Goal: Transaction & Acquisition: Purchase product/service

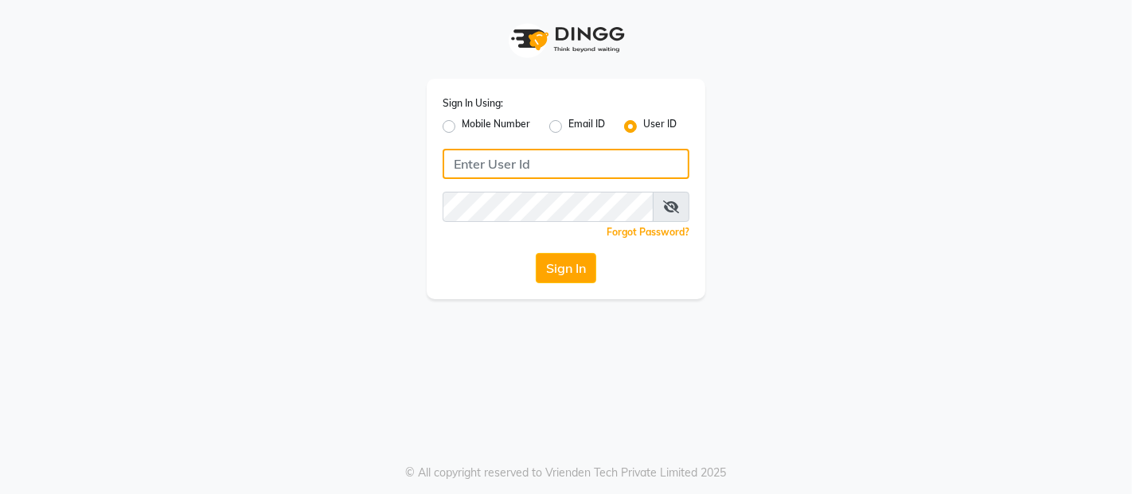
click at [525, 166] on input "Username" at bounding box center [566, 164] width 247 height 30
type input "A"
type input "akshaysalon"
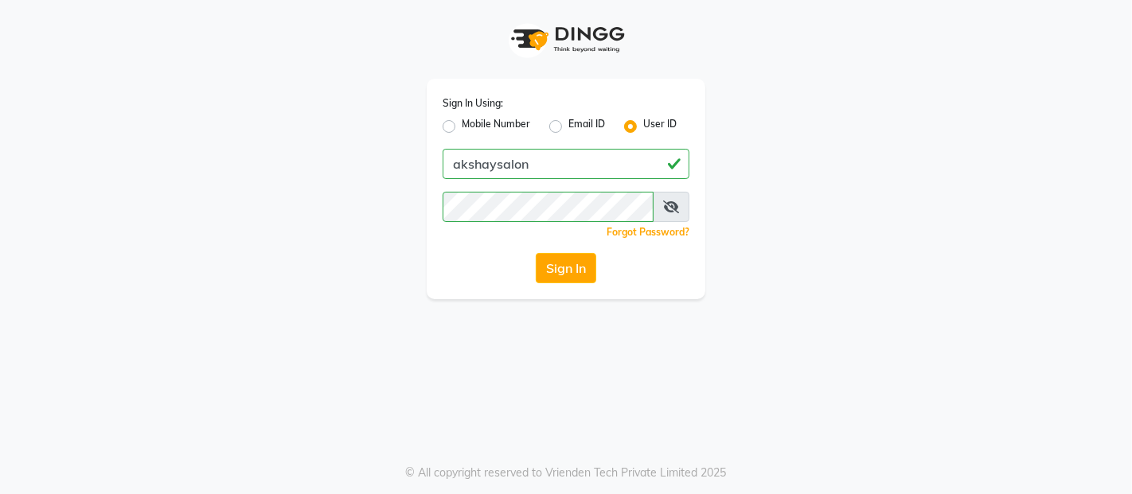
drag, startPoint x: 617, startPoint y: 399, endPoint x: 619, endPoint y: 383, distance: 16.1
click at [617, 396] on div "Sign In Using: Mobile Number Email ID User ID akshaysalon Remember me Forgot Pa…" at bounding box center [566, 247] width 1132 height 494
click at [591, 287] on div "Sign In Using: Mobile Number Email ID User ID akshaysalon Remember me Forgot Pa…" at bounding box center [566, 189] width 279 height 221
click at [585, 276] on button "Sign In" at bounding box center [566, 268] width 60 height 30
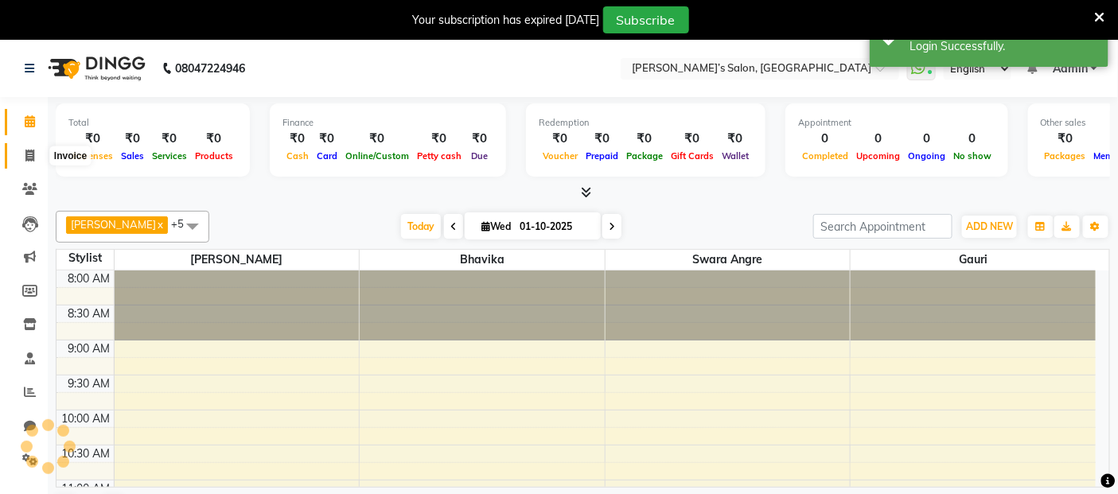
click at [26, 154] on icon at bounding box center [29, 156] width 9 height 12
select select "service"
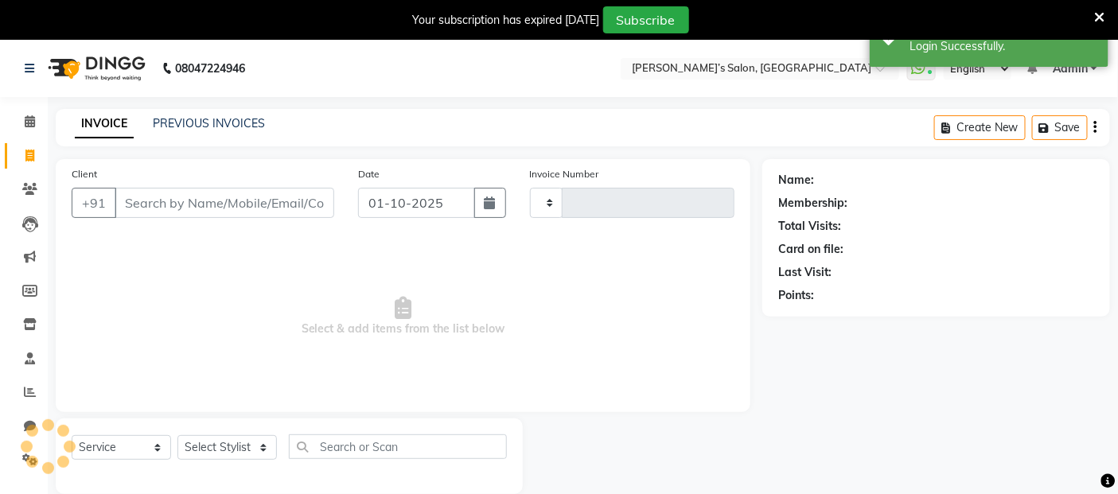
type input "3052"
select select "5150"
click at [253, 199] on input "Client" at bounding box center [225, 203] width 220 height 30
click at [197, 208] on input "Client" at bounding box center [225, 203] width 220 height 30
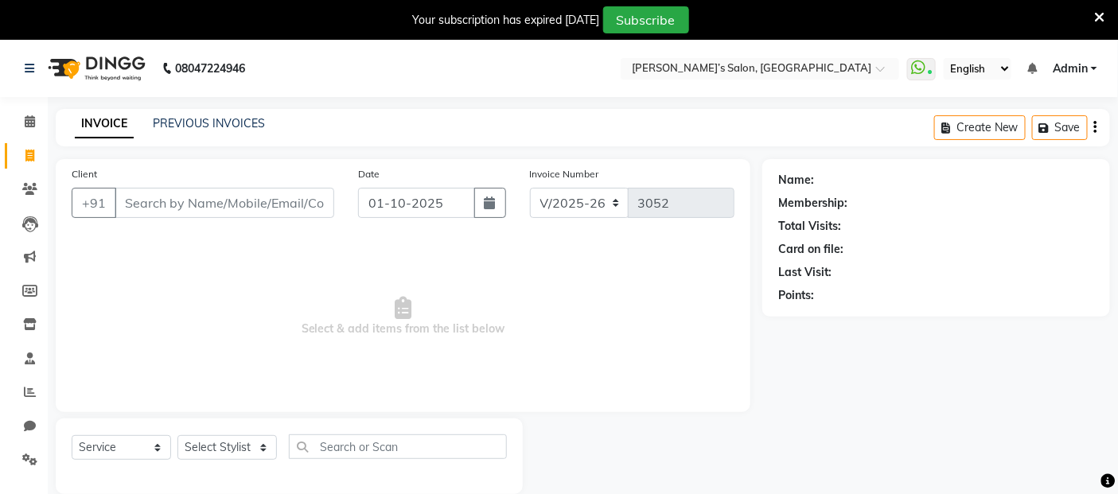
click at [197, 208] on input "Client" at bounding box center [225, 203] width 220 height 30
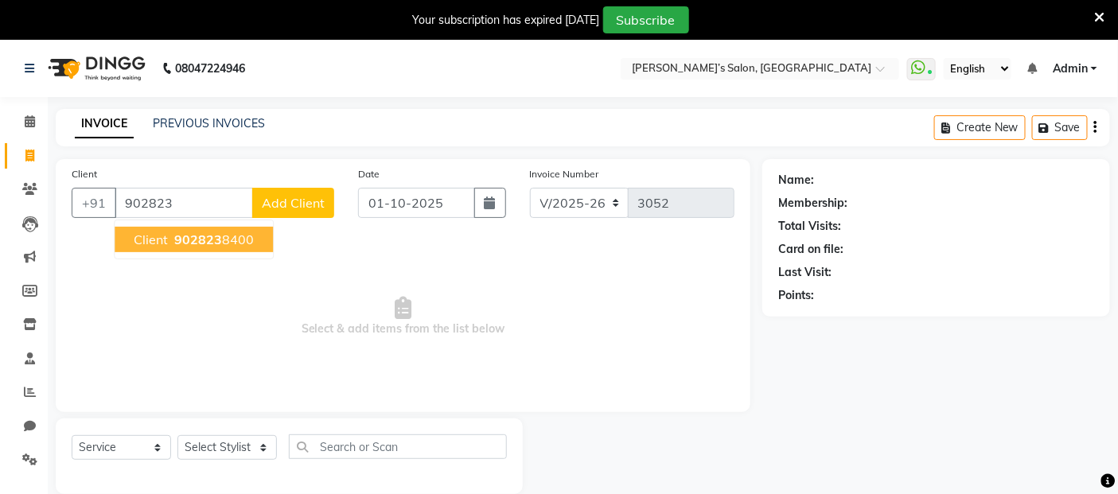
click at [177, 245] on span "902823" at bounding box center [198, 240] width 48 height 16
type input "9028238400"
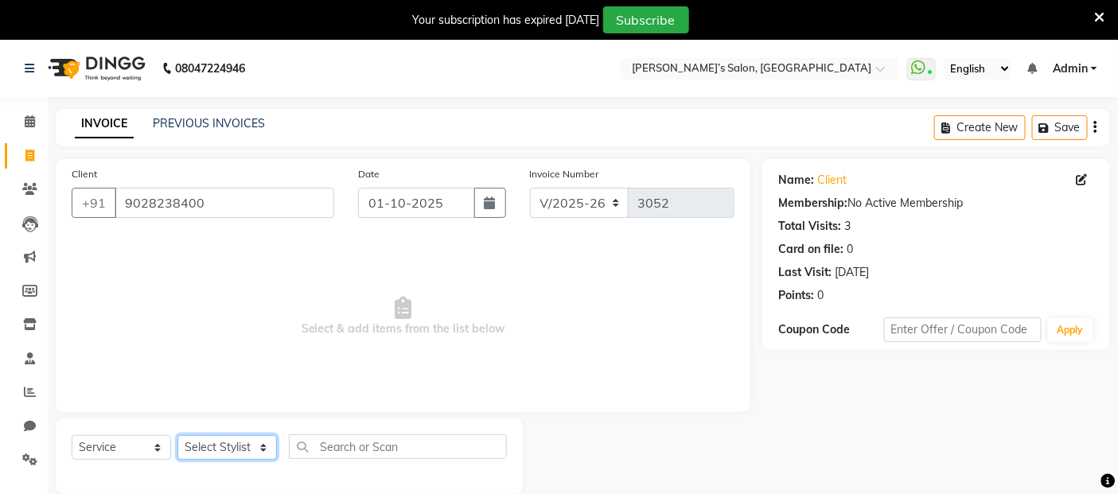
click at [217, 446] on select "Select Stylist Abdul Adil salmani Akshay thombare ali ANAS Anjali Ayaan Bhavika…" at bounding box center [228, 447] width 100 height 25
click at [178, 436] on select "Select Stylist Abdul Adil salmani Akshay thombare ali ANAS Anjali Ayaan Bhavika…" at bounding box center [228, 447] width 100 height 25
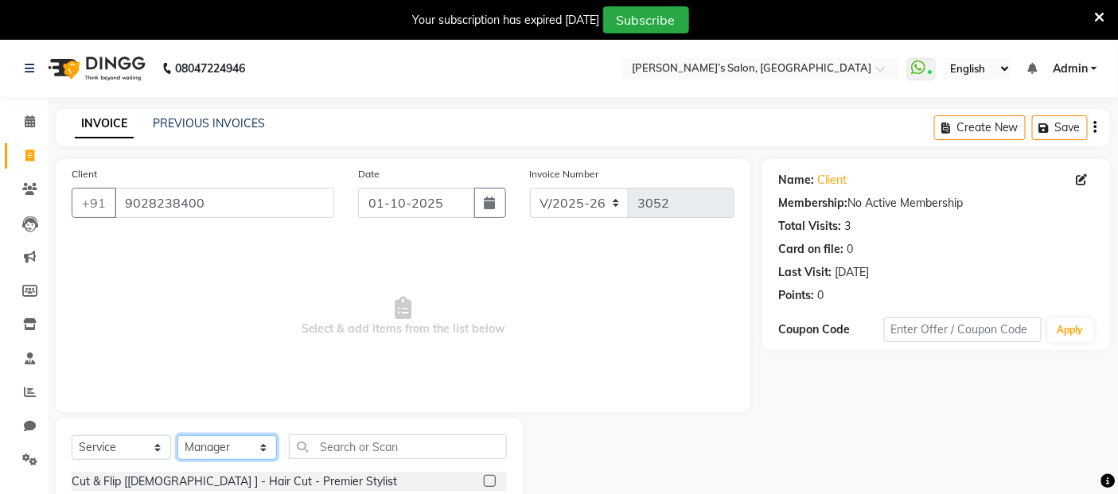
drag, startPoint x: 232, startPoint y: 458, endPoint x: 228, endPoint y: 443, distance: 15.5
click at [232, 458] on select "Select Stylist Abdul Adil salmani Akshay thombare ali ANAS Anjali Ayaan Bhavika…" at bounding box center [228, 447] width 100 height 25
select select "91482"
click at [178, 436] on select "Select Stylist Abdul Adil salmani Akshay thombare ali ANAS Anjali Ayaan Bhavika…" at bounding box center [228, 447] width 100 height 25
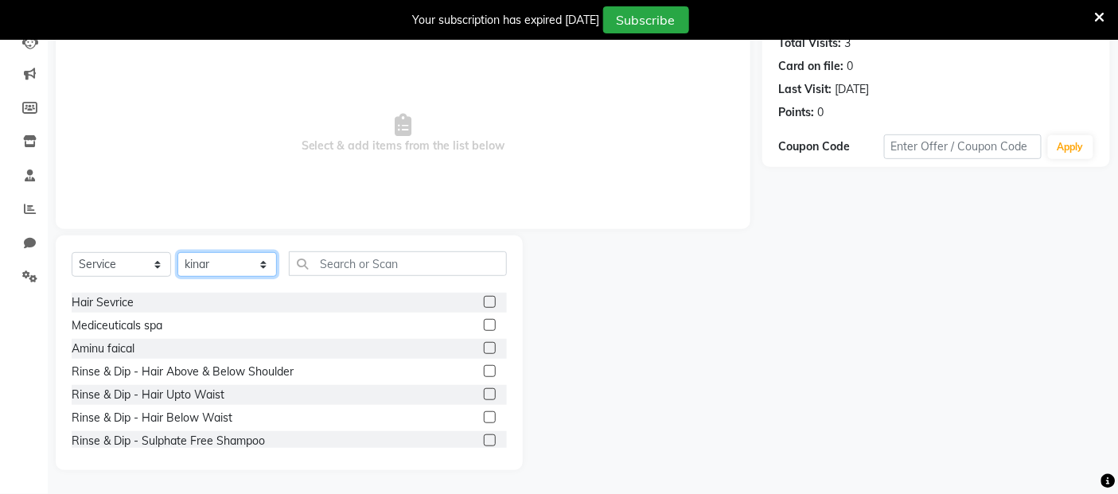
scroll to position [177, 0]
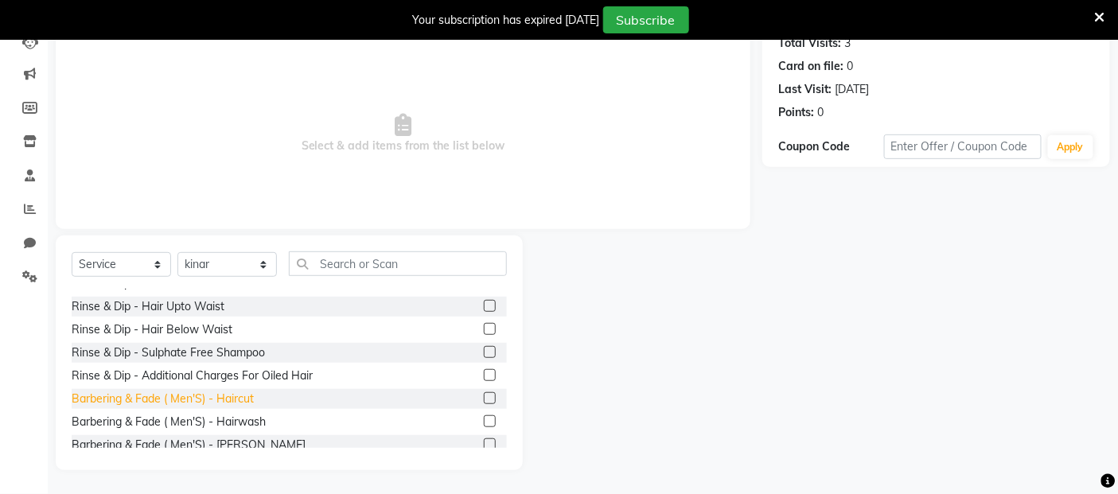
click at [244, 396] on div "Barbering & Fade ( Men'S) - Haircut" at bounding box center [163, 399] width 182 height 17
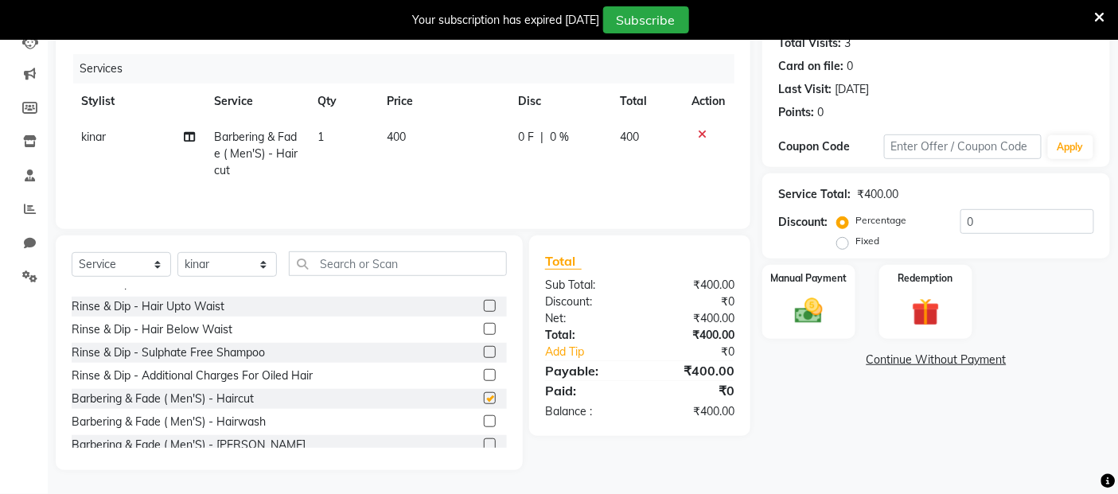
checkbox input "false"
click at [448, 151] on td "400" at bounding box center [443, 153] width 131 height 69
select select "91482"
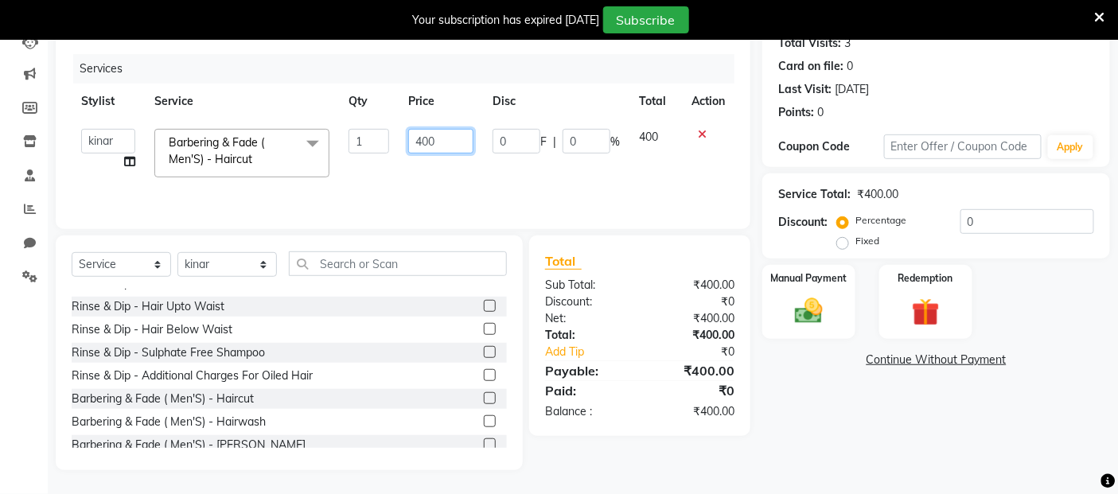
click at [448, 150] on input "400" at bounding box center [440, 141] width 65 height 25
type input "4"
type input "500"
click at [812, 316] on img at bounding box center [810, 311] width 48 height 33
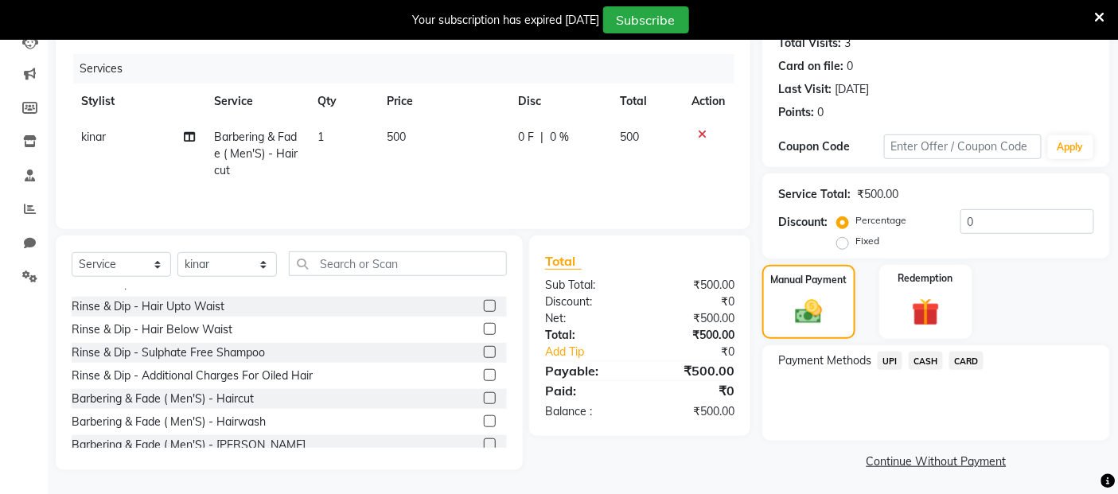
drag, startPoint x: 880, startPoint y: 353, endPoint x: 888, endPoint y: 363, distance: 11.9
click at [881, 354] on span "UPI" at bounding box center [890, 361] width 25 height 18
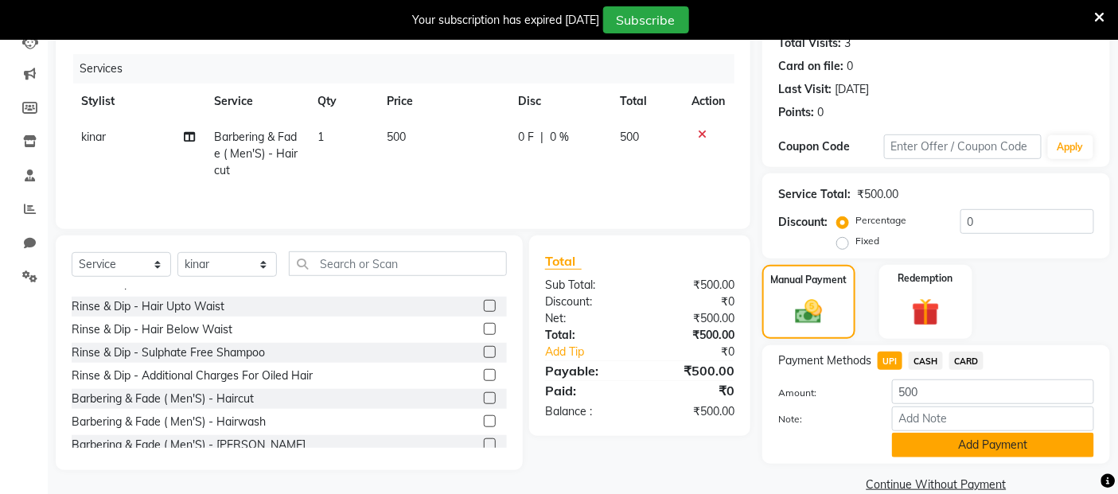
click at [941, 455] on button "Add Payment" at bounding box center [993, 445] width 202 height 25
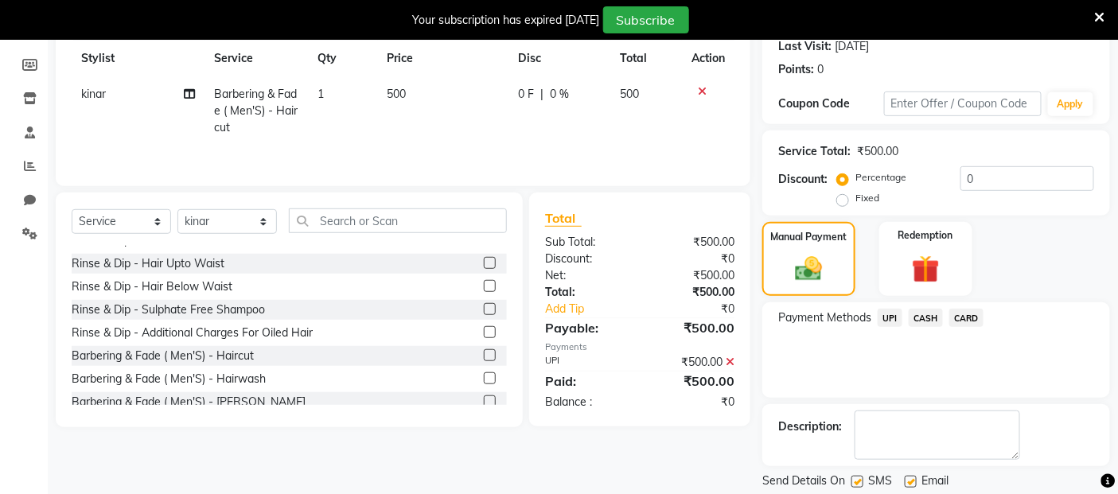
scroll to position [276, 0]
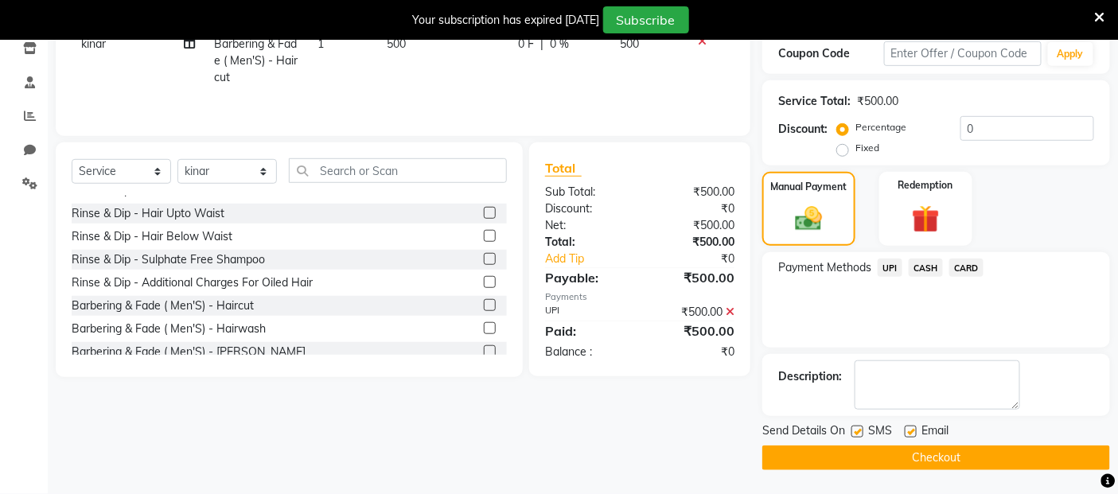
click at [941, 455] on button "Checkout" at bounding box center [937, 458] width 348 height 25
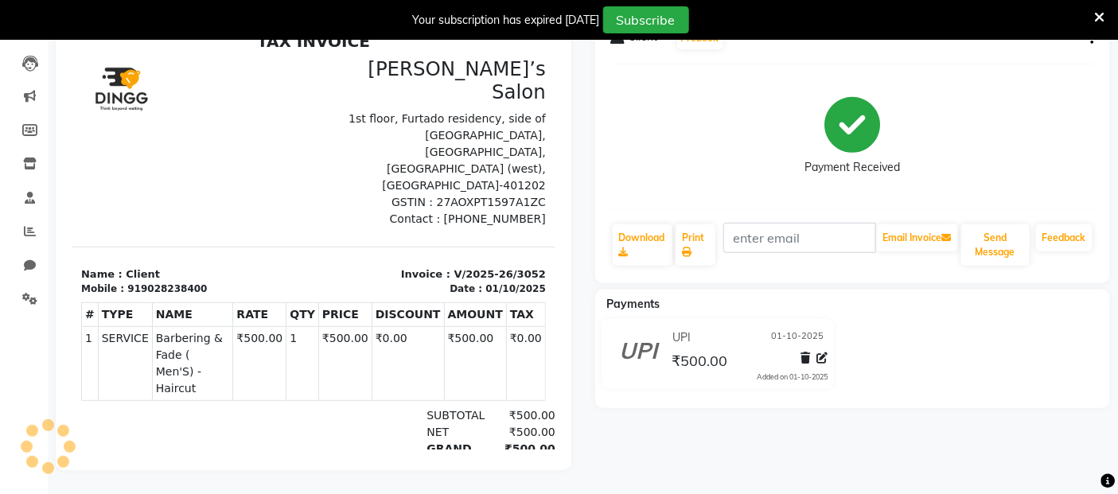
click at [462, 407] on div "SUBTOTAL" at bounding box center [450, 415] width 69 height 17
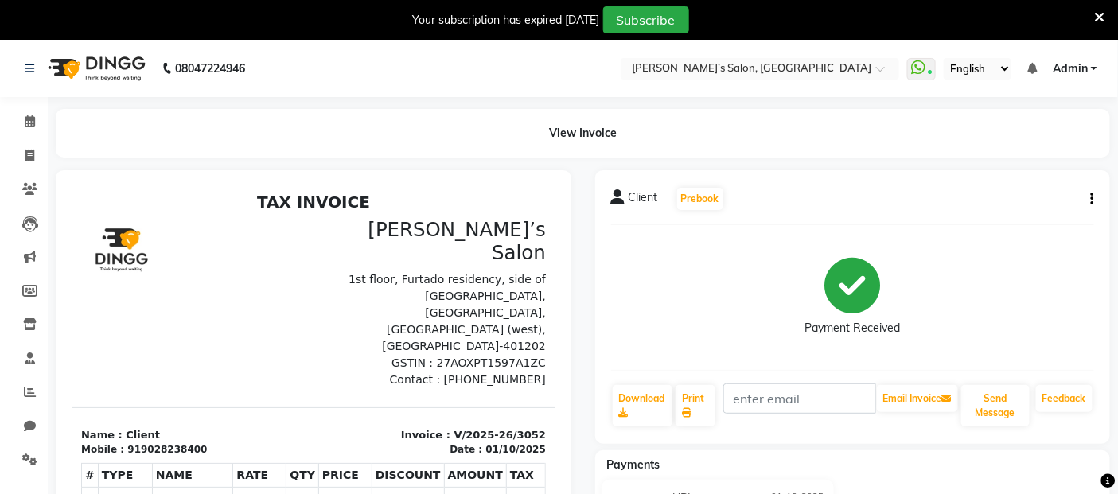
click at [1049, 145] on div "View Invoice" at bounding box center [583, 133] width 1055 height 49
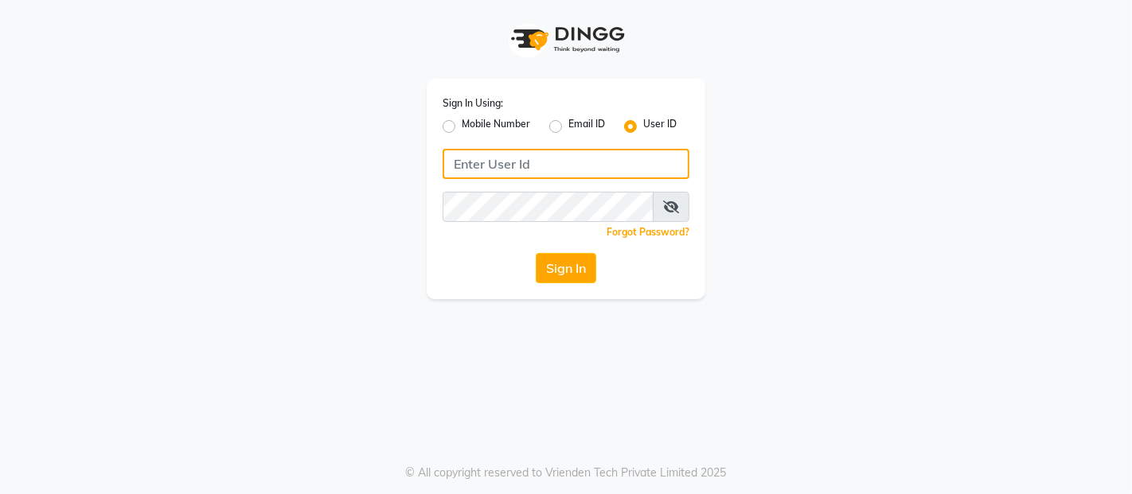
click at [547, 159] on input "Username" at bounding box center [566, 164] width 247 height 30
type input "akshaysalon"
click at [505, 170] on input "Username" at bounding box center [566, 164] width 247 height 30
click at [487, 166] on input "Username" at bounding box center [566, 164] width 247 height 30
type input "akshaysalon"
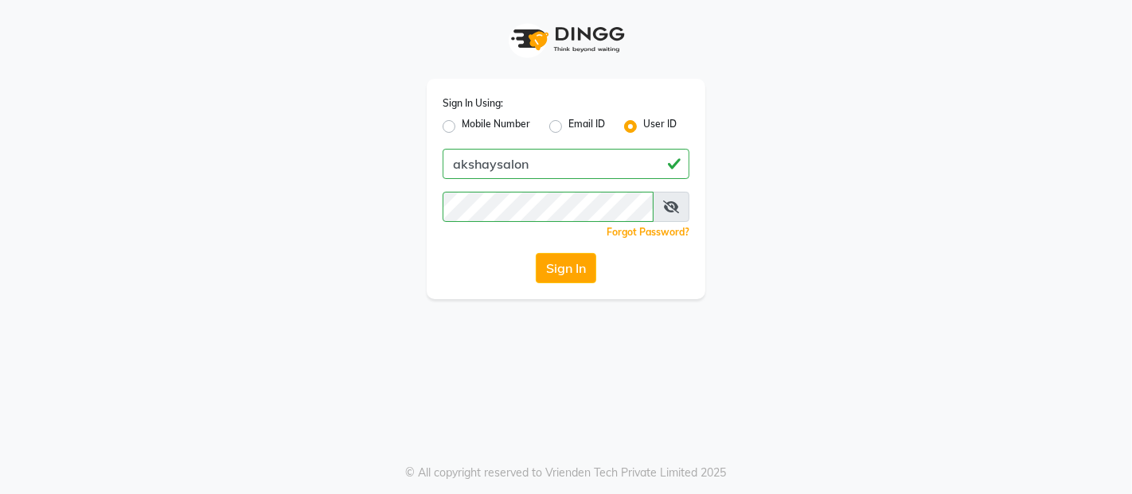
click at [565, 307] on div "Sign In Using: Mobile Number Email ID User ID akshaysalon Remember me Forgot Pa…" at bounding box center [566, 247] width 1132 height 494
click at [583, 272] on button "Sign In" at bounding box center [566, 268] width 60 height 30
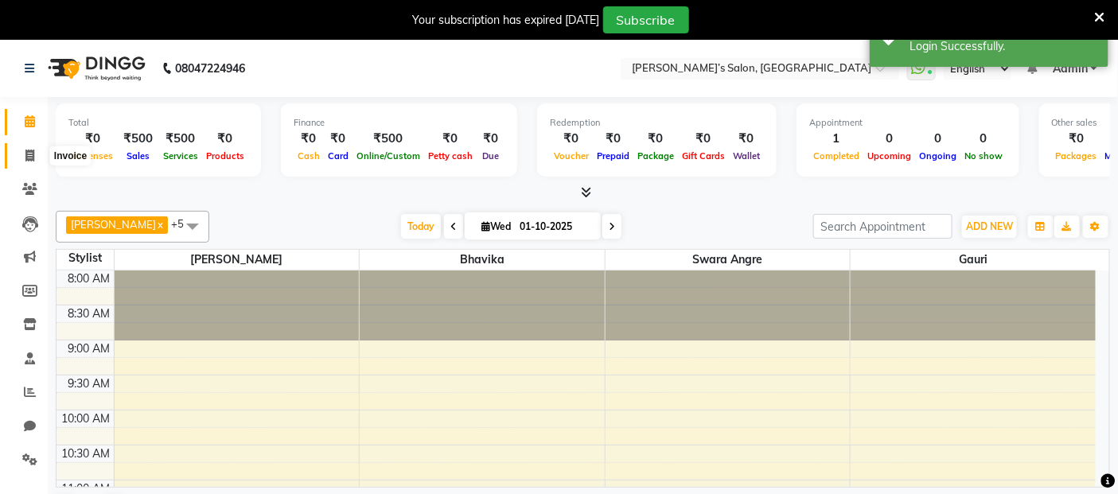
click at [33, 160] on icon at bounding box center [29, 156] width 9 height 12
select select "5150"
select select "service"
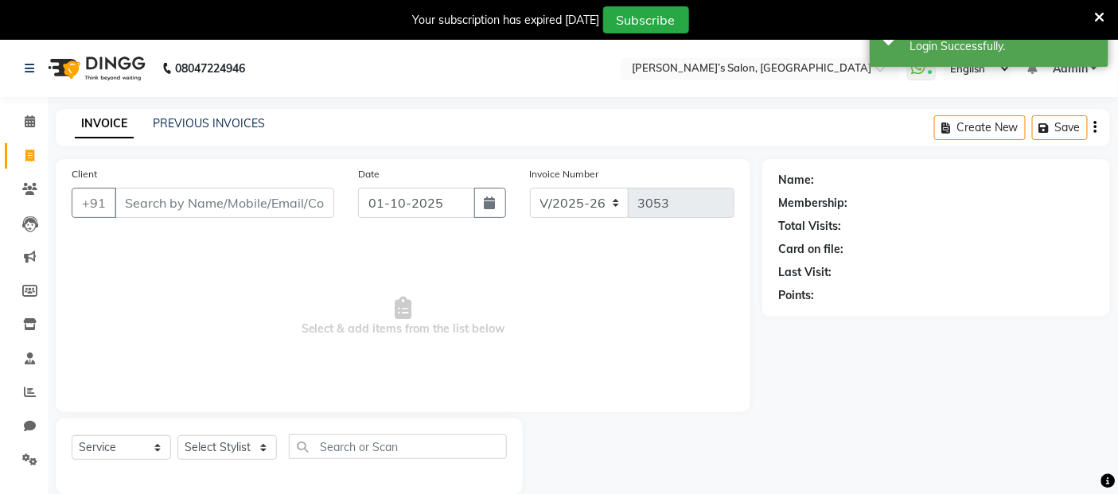
click at [161, 203] on input "Client" at bounding box center [225, 203] width 220 height 30
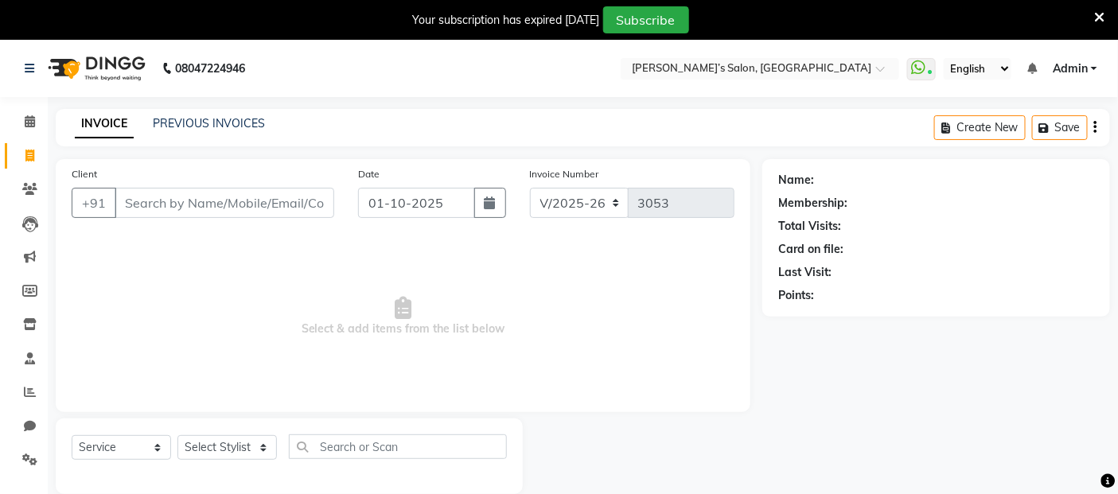
click at [161, 203] on input "Client" at bounding box center [225, 203] width 220 height 30
type input "8108820647"
click at [298, 200] on span "Add Client" at bounding box center [293, 203] width 63 height 16
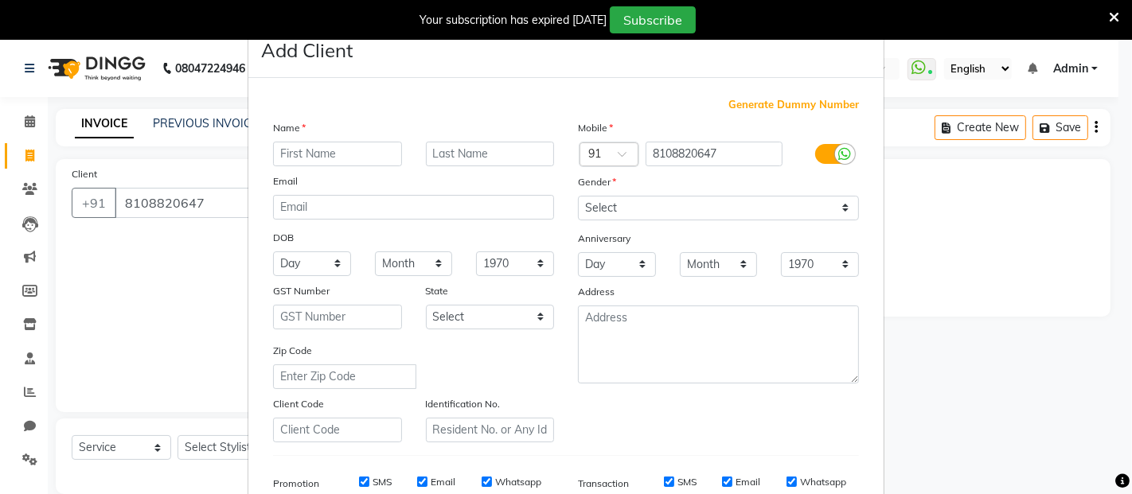
click at [359, 147] on input "text" at bounding box center [337, 154] width 129 height 25
type input "Bhupendr"
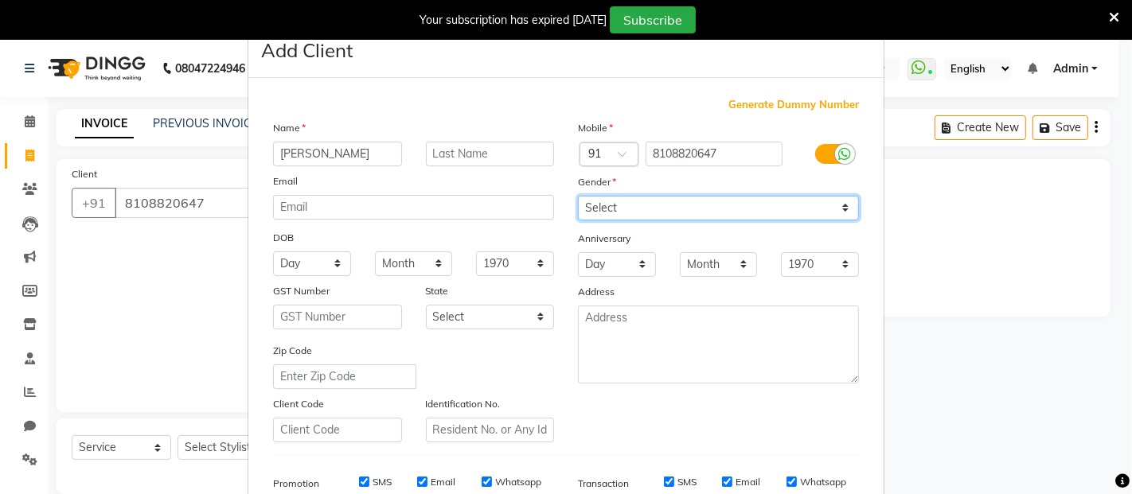
click at [621, 199] on select "Select Male Female Other Prefer Not To Say" at bounding box center [718, 208] width 281 height 25
select select "female"
click at [578, 196] on select "Select Male Female Other Prefer Not To Say" at bounding box center [718, 208] width 281 height 25
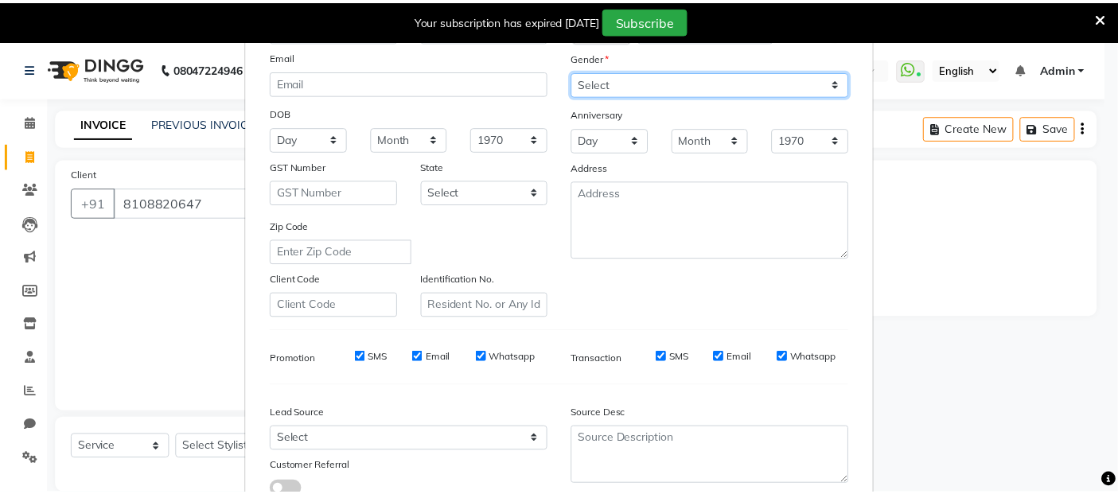
scroll to position [241, 0]
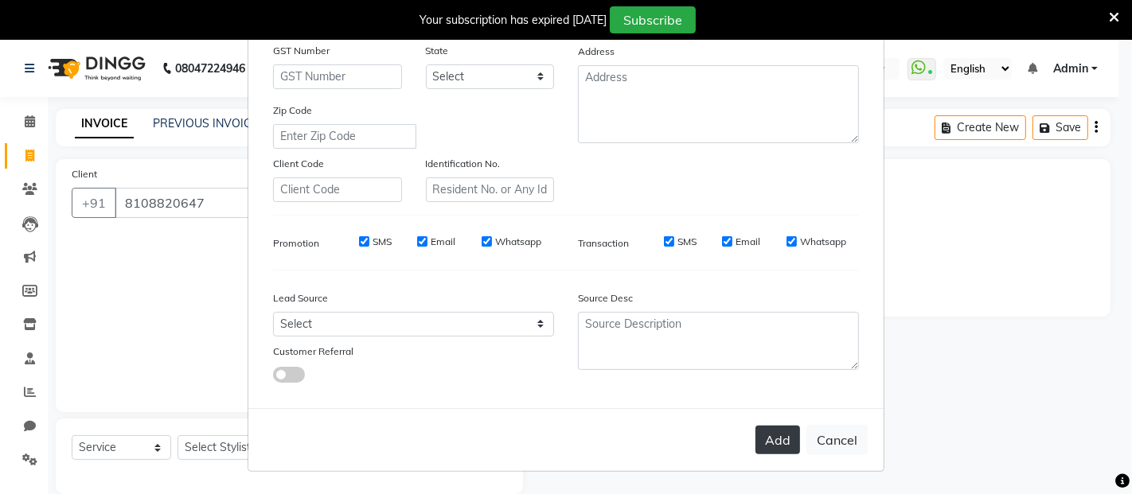
click at [778, 439] on button "Add" at bounding box center [777, 440] width 45 height 29
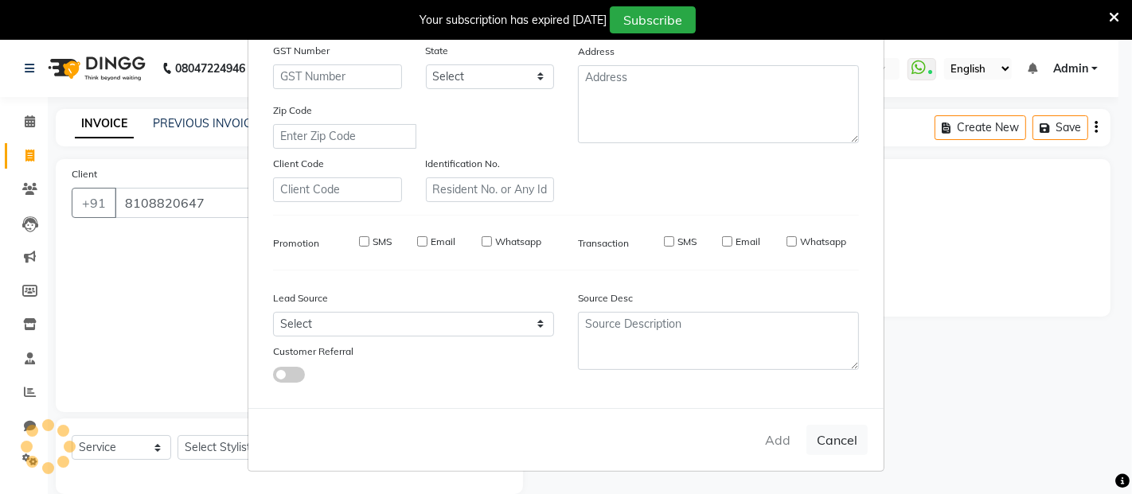
select select
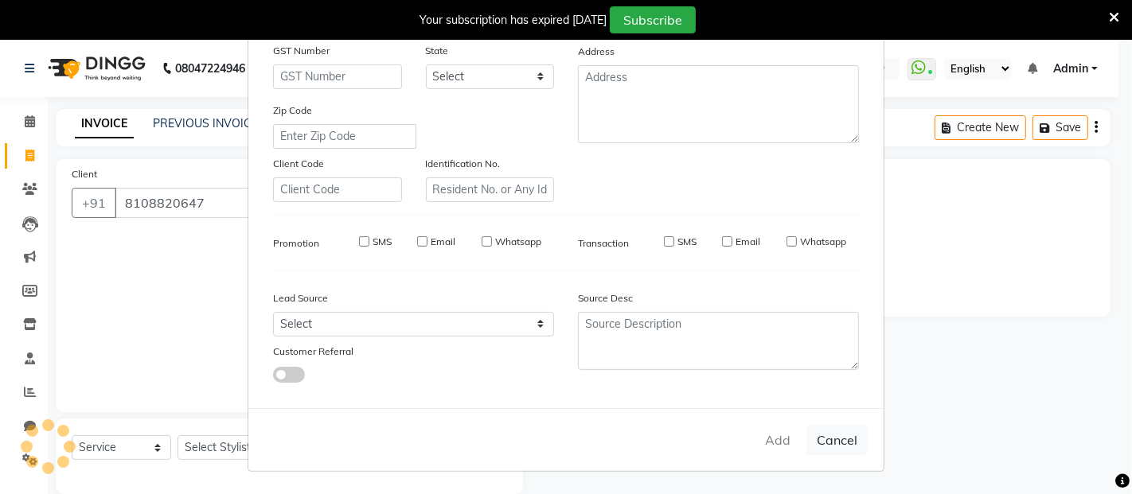
select select
checkbox input "false"
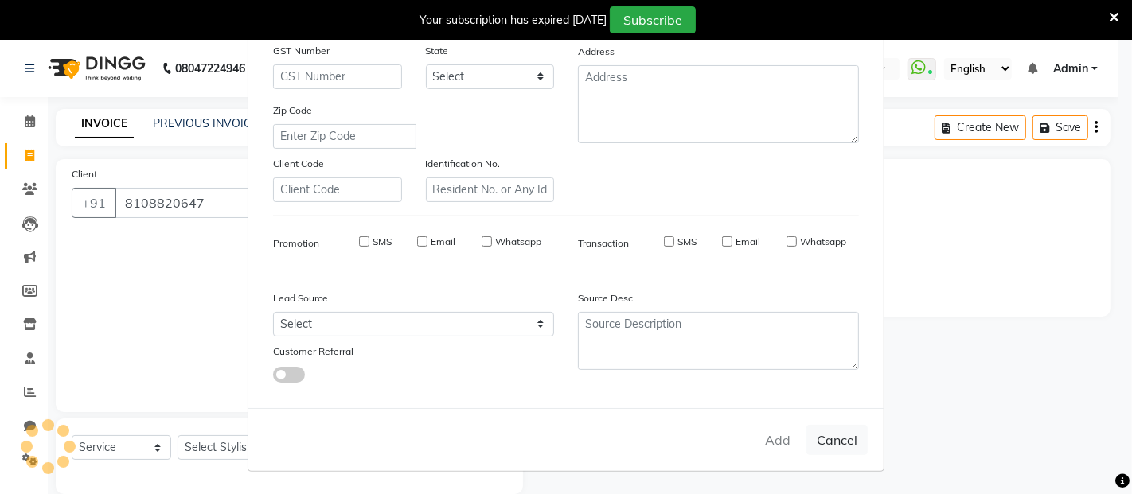
checkbox input "false"
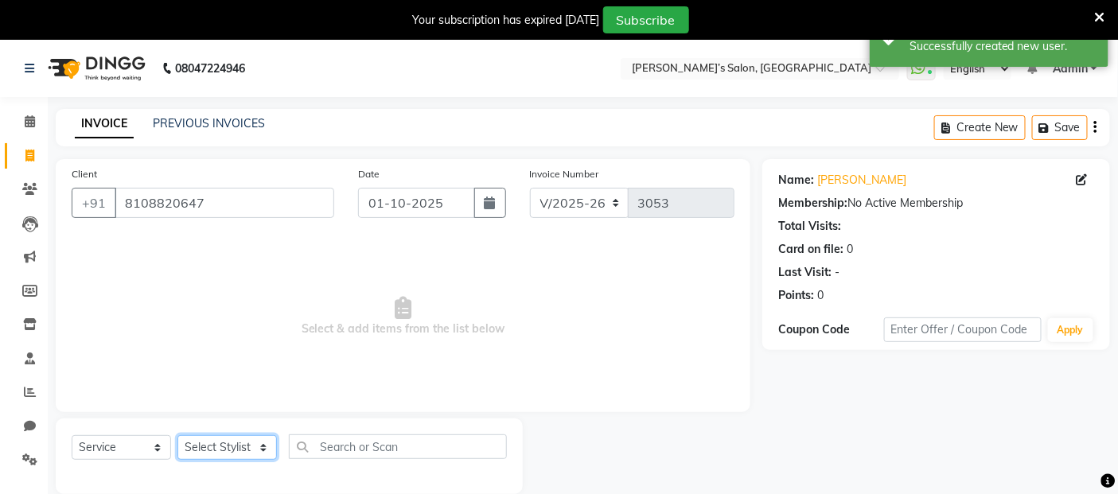
drag, startPoint x: 244, startPoint y: 446, endPoint x: 242, endPoint y: 435, distance: 10.5
click at [244, 446] on select "Select Stylist Abdul Adil salmani Akshay thombare ali ANAS Anjali Ayaan Bhavika…" at bounding box center [228, 447] width 100 height 25
select select "68504"
click at [178, 436] on select "Select Stylist Abdul Adil salmani Akshay thombare ali ANAS Anjali Ayaan Bhavika…" at bounding box center [228, 447] width 100 height 25
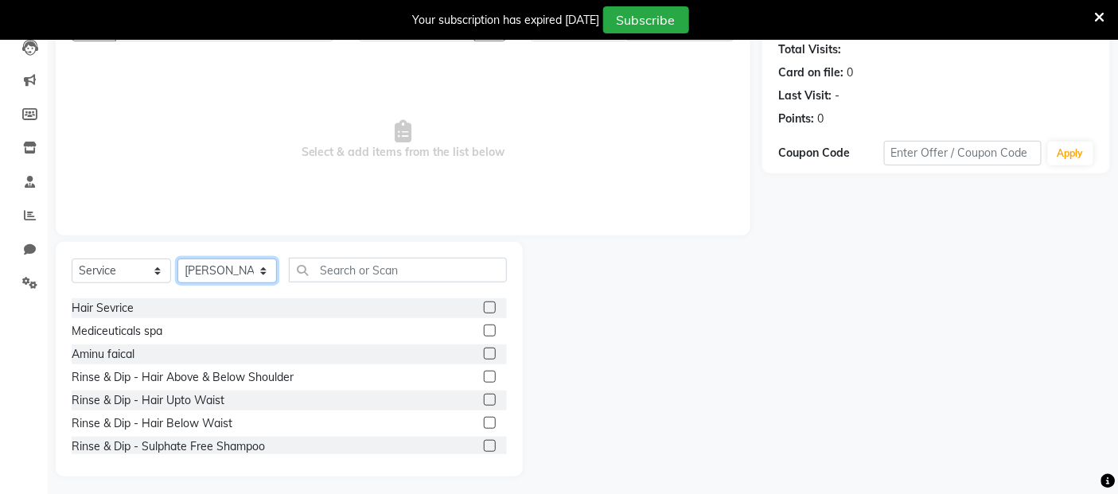
scroll to position [88, 0]
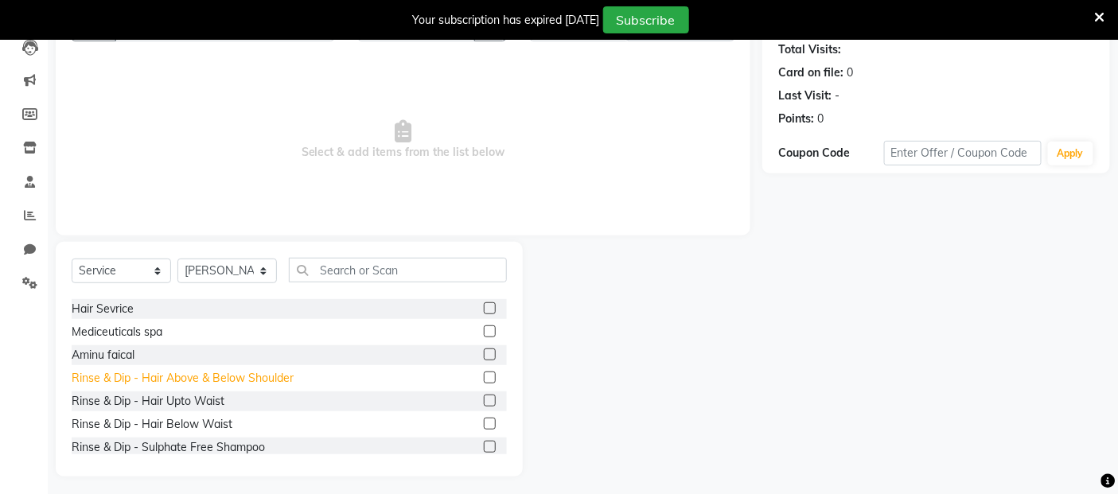
click at [205, 377] on div "Rinse & Dip - Hair Above & Below Shoulder" at bounding box center [183, 378] width 222 height 17
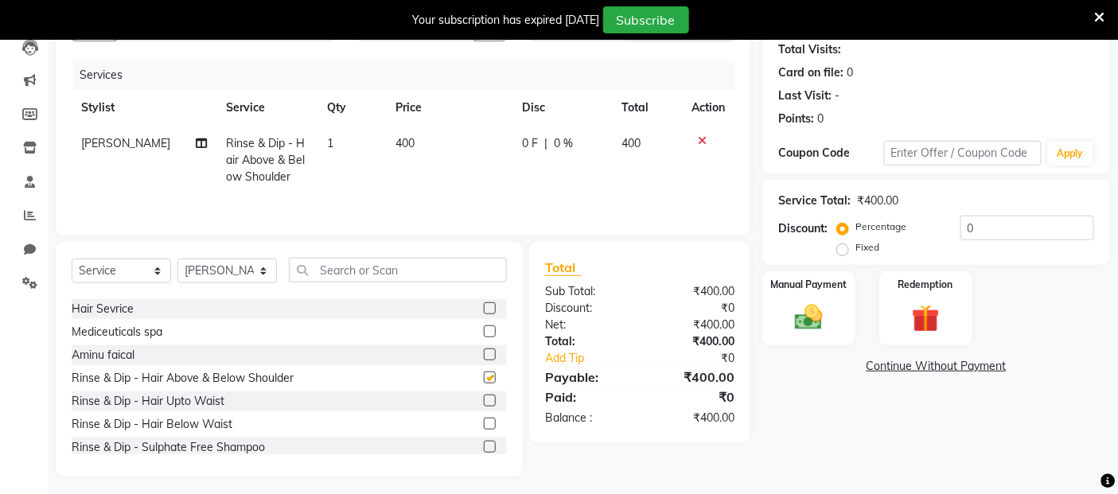
checkbox input "false"
click at [427, 186] on td "400" at bounding box center [449, 160] width 127 height 69
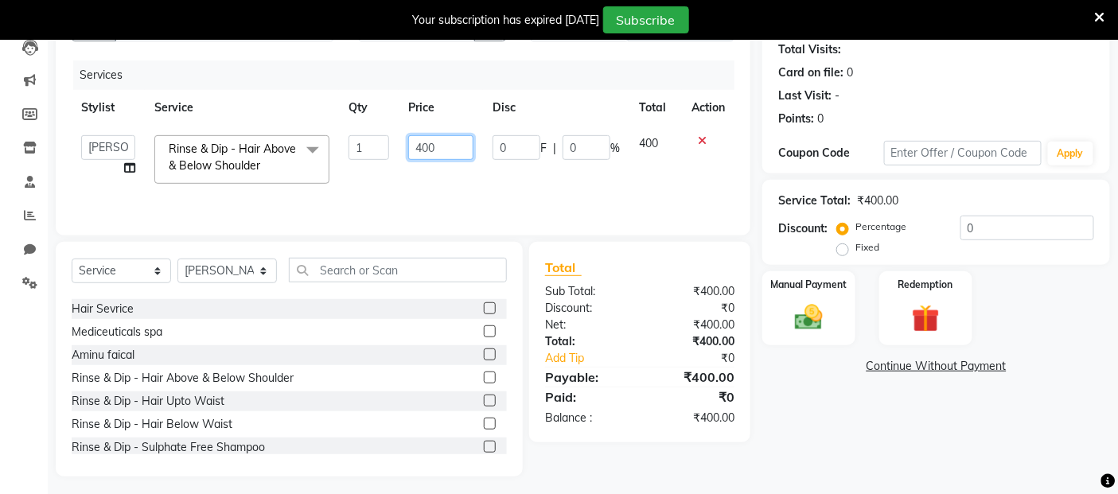
click at [448, 145] on input "400" at bounding box center [440, 147] width 65 height 25
type input "4"
type input "750"
click at [820, 305] on img at bounding box center [810, 317] width 48 height 33
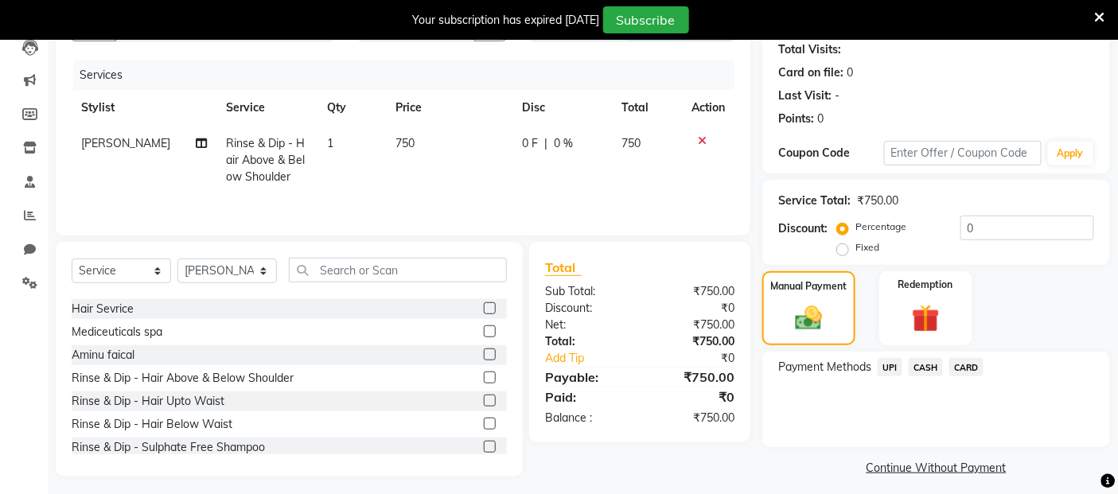
click at [897, 361] on span "UPI" at bounding box center [890, 367] width 25 height 18
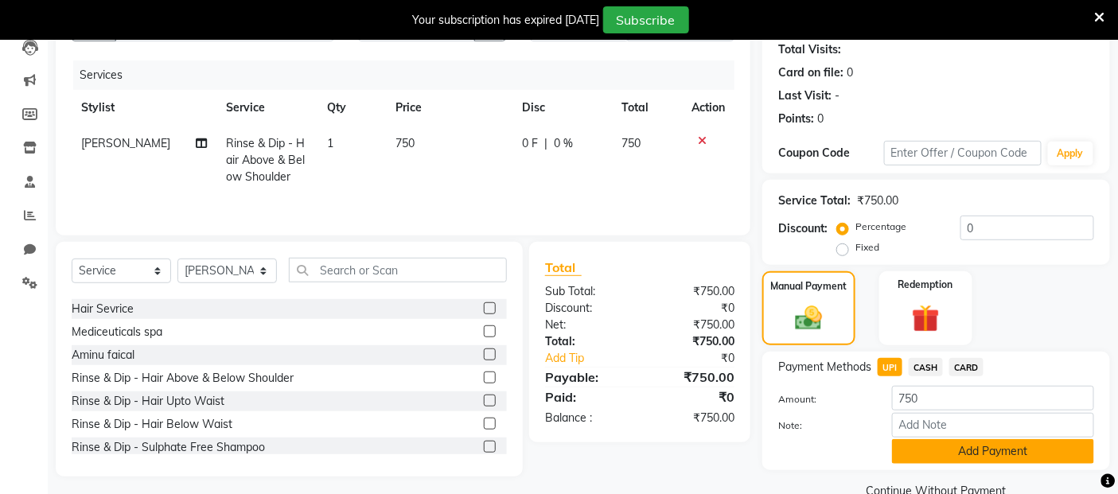
click at [907, 451] on button "Add Payment" at bounding box center [993, 451] width 202 height 25
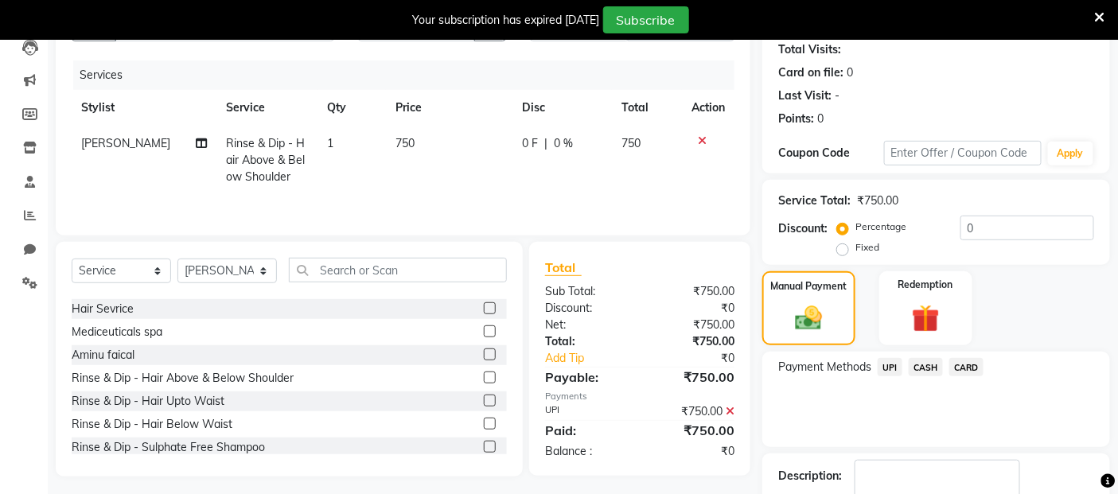
scroll to position [276, 0]
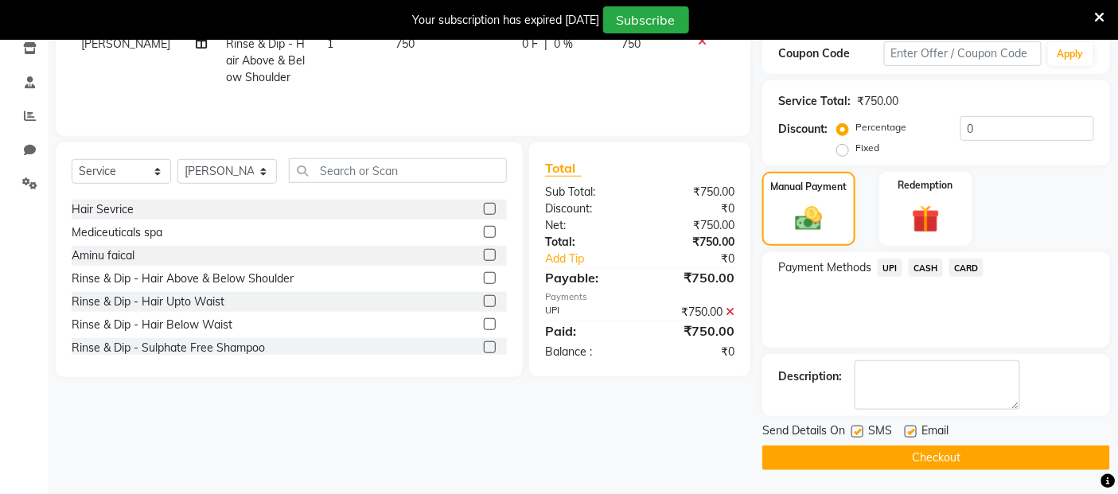
click at [912, 452] on button "Checkout" at bounding box center [937, 458] width 348 height 25
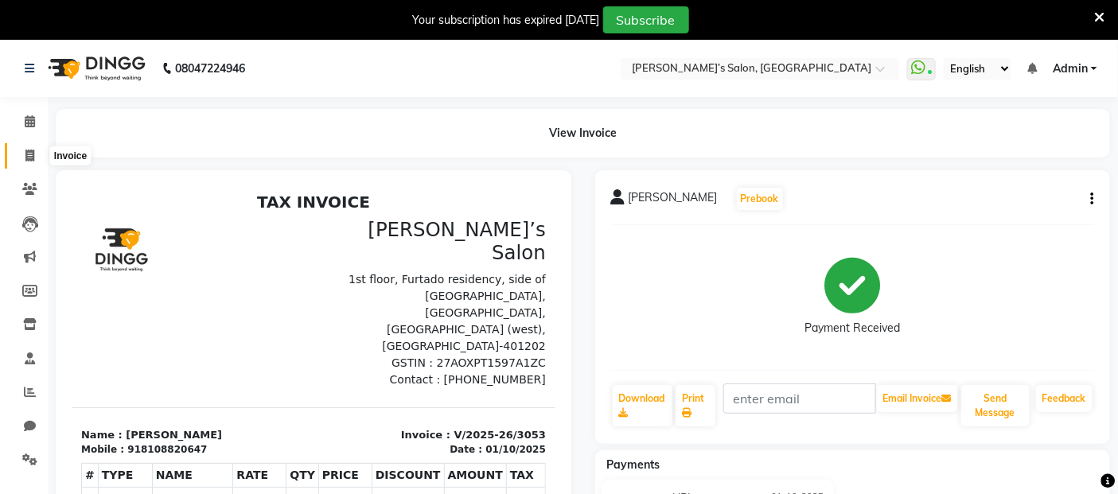
click at [30, 155] on icon at bounding box center [29, 156] width 9 height 12
select select "service"
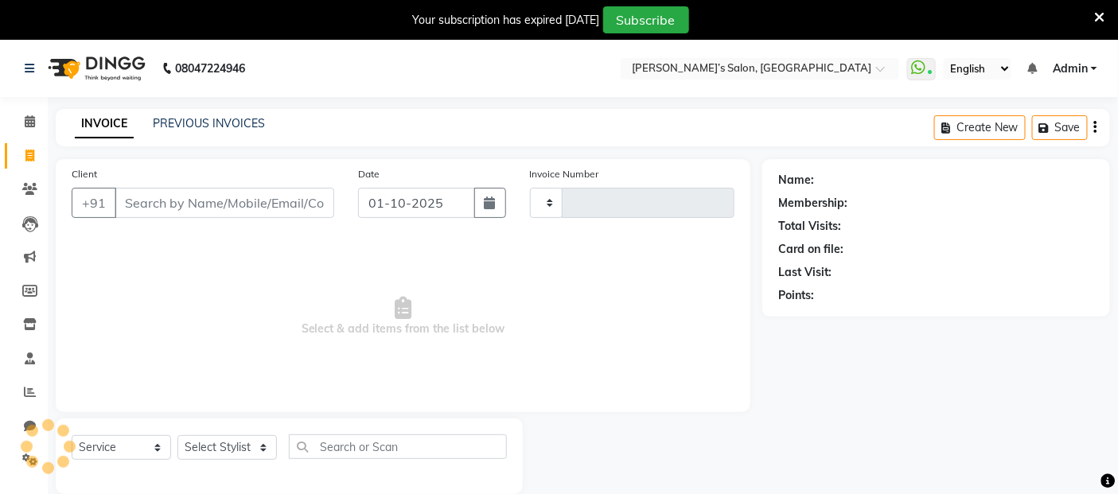
type input "3054"
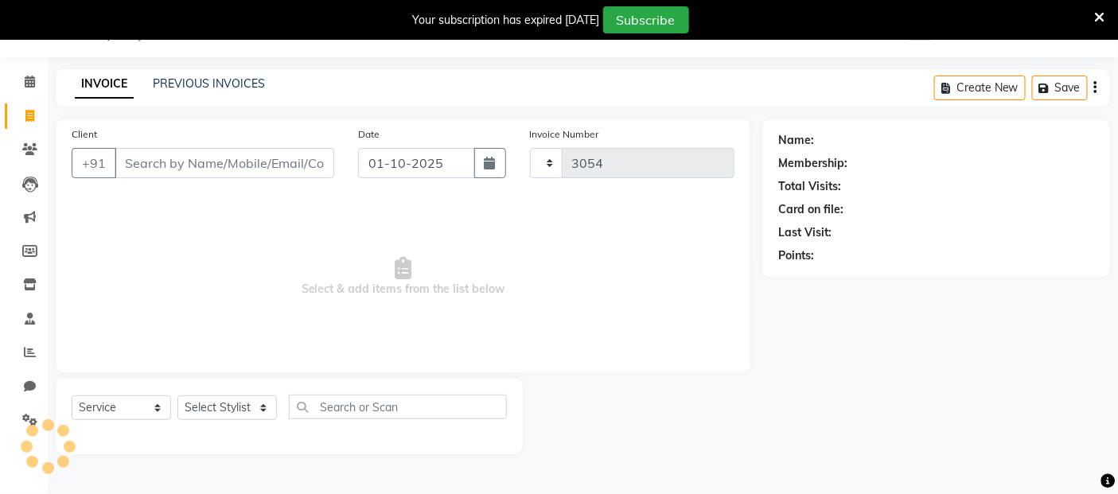
select select "5150"
click at [303, 172] on input "Client" at bounding box center [225, 163] width 220 height 30
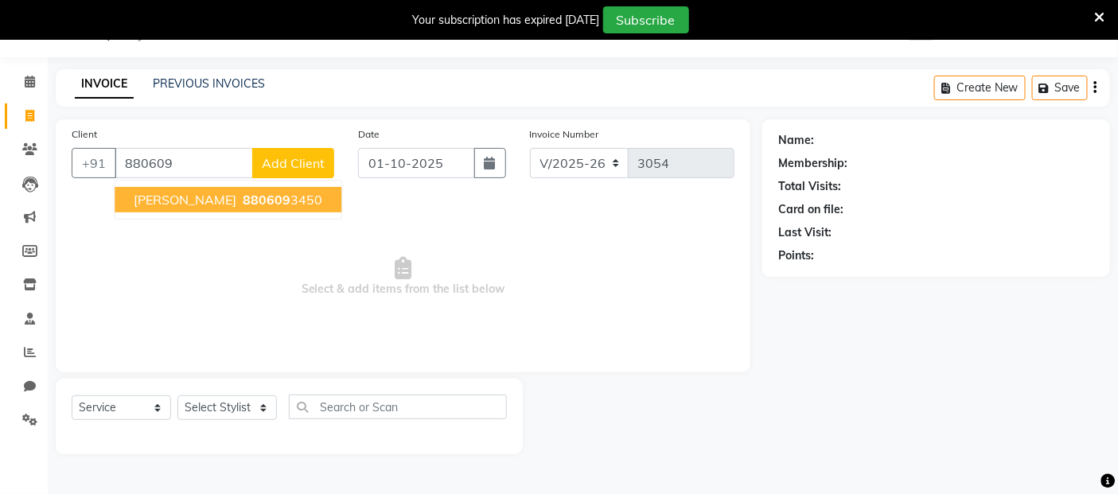
click at [243, 201] on span "880609" at bounding box center [267, 200] width 48 height 16
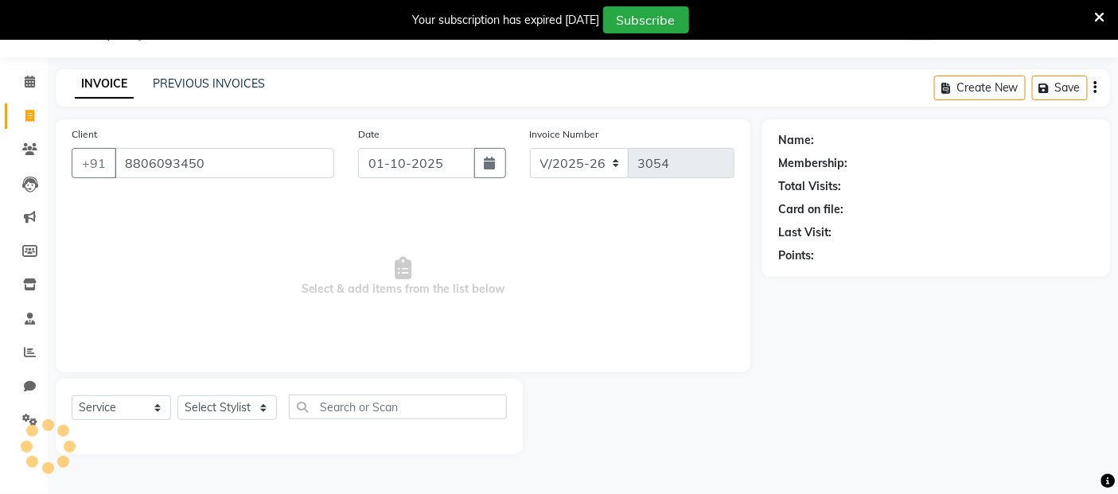
type input "8806093450"
